Goal: Task Accomplishment & Management: Use online tool/utility

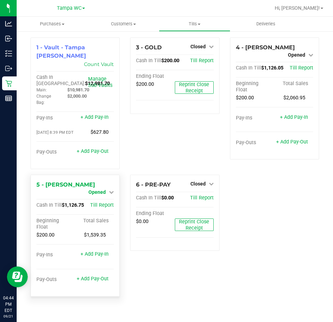
click at [101, 189] on span "Opened" at bounding box center [96, 192] width 17 height 6
click at [99, 195] on link "Close Till" at bounding box center [98, 198] width 19 height 6
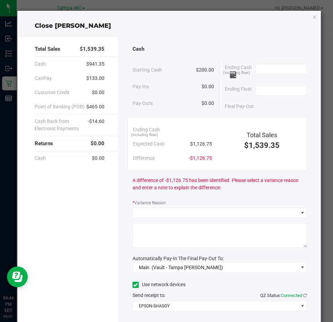
click at [312, 18] on icon "button" at bounding box center [314, 16] width 5 height 8
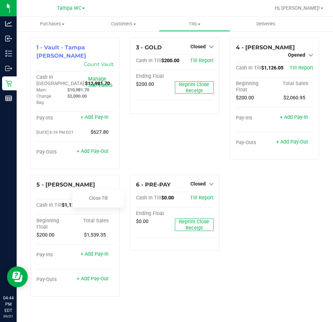
click at [274, 187] on div "1 - Vault - Tampa Fowler Count Vault Cash In Vault: $12,981.70 Main: $10,981.70…" at bounding box center [174, 169] width 299 height 264
click at [259, 179] on div "1 - Vault - Tampa Fowler Count Vault Cash In Vault: $12,981.70 Main: $10,981.70…" at bounding box center [174, 169] width 299 height 264
click at [131, 143] on div "3 - GOLD Closed Open Till Cash In Till $200.00 Till Report Ending Float $200.00…" at bounding box center [175, 105] width 100 height 137
click at [97, 275] on link "+ Add Pay-Out" at bounding box center [93, 278] width 32 height 6
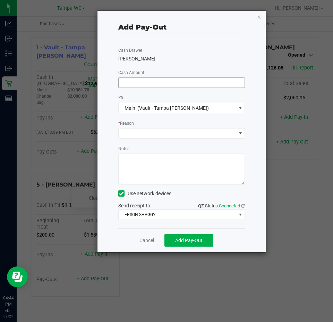
click at [180, 83] on input at bounding box center [182, 83] width 126 height 10
type input "$926.00"
click at [260, 16] on icon "button" at bounding box center [259, 16] width 5 height 8
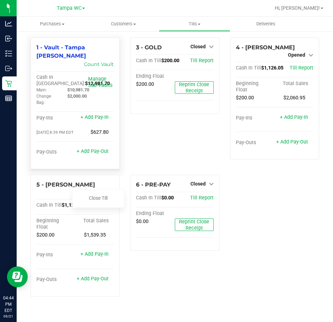
click at [112, 162] on div "1 - Vault - Tampa Fowler Count Vault Cash In Vault: $12,981.70 Main: $10,981.70…" at bounding box center [75, 102] width 89 height 131
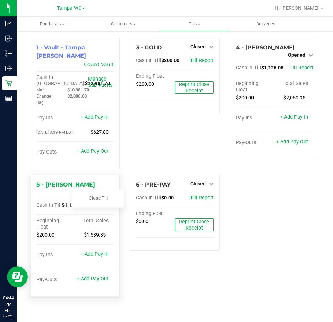
click at [110, 180] on div "5 - WILLOW-SMITH Opened Close Till" at bounding box center [74, 188] width 77 height 16
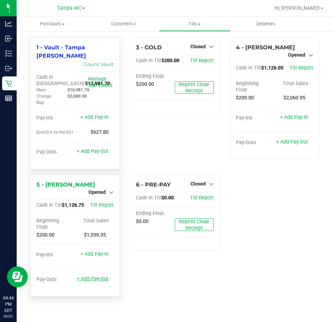
click at [95, 275] on link "+ Add Pay-Out" at bounding box center [93, 278] width 32 height 6
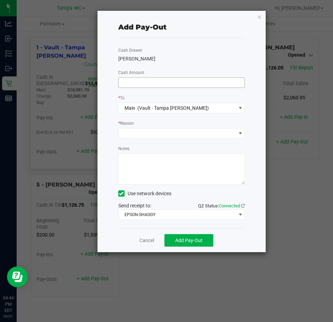
click at [157, 86] on input at bounding box center [182, 83] width 126 height 10
type input "9"
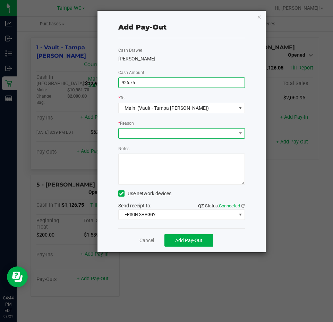
type input "$926.75"
click at [185, 136] on span at bounding box center [178, 133] width 118 height 10
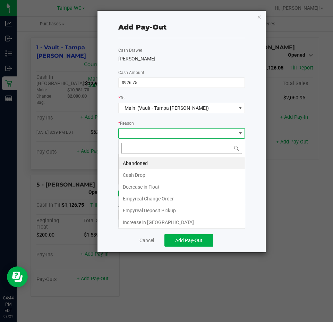
scroll to position [10, 127]
click at [138, 173] on li "Cash Drop" at bounding box center [182, 175] width 126 height 12
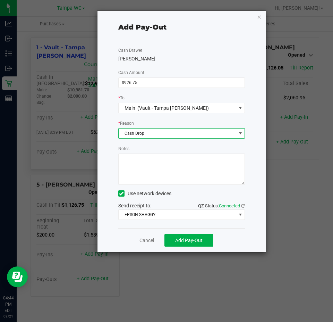
click at [143, 158] on textarea "Notes" at bounding box center [181, 168] width 127 height 31
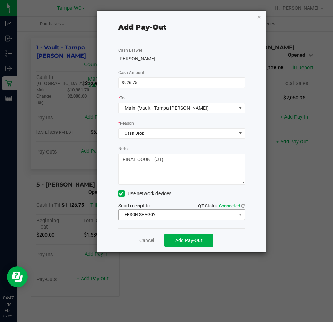
type textarea "FINAL COUNT (JT)"
click at [195, 239] on span "Add Pay-Out" at bounding box center [188, 240] width 27 height 6
